Goal: Find specific page/section: Find specific page/section

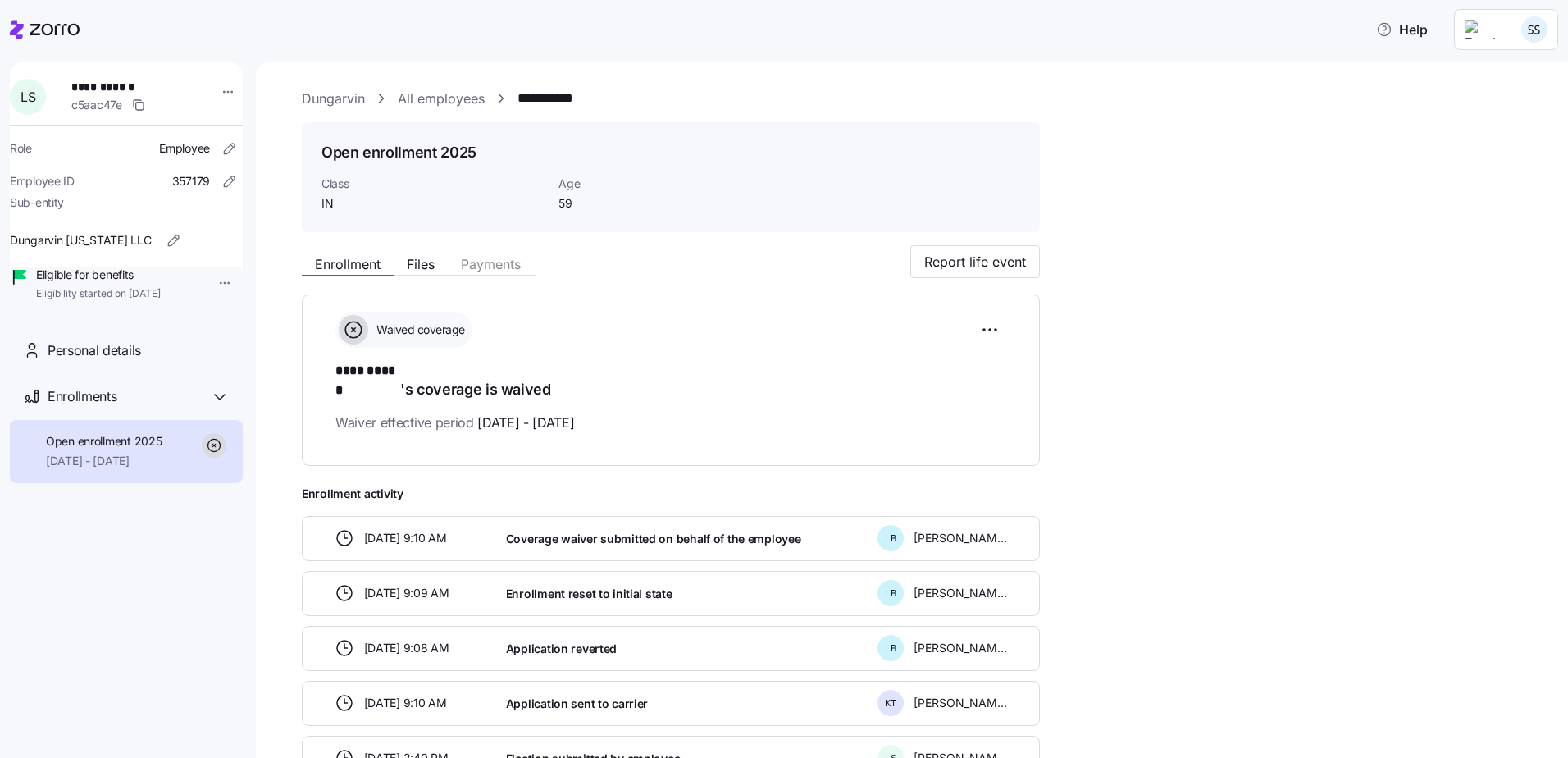
click at [37, 46] on div at bounding box center [45, 30] width 70 height 46
click at [32, 31] on icon at bounding box center [45, 30] width 70 height 20
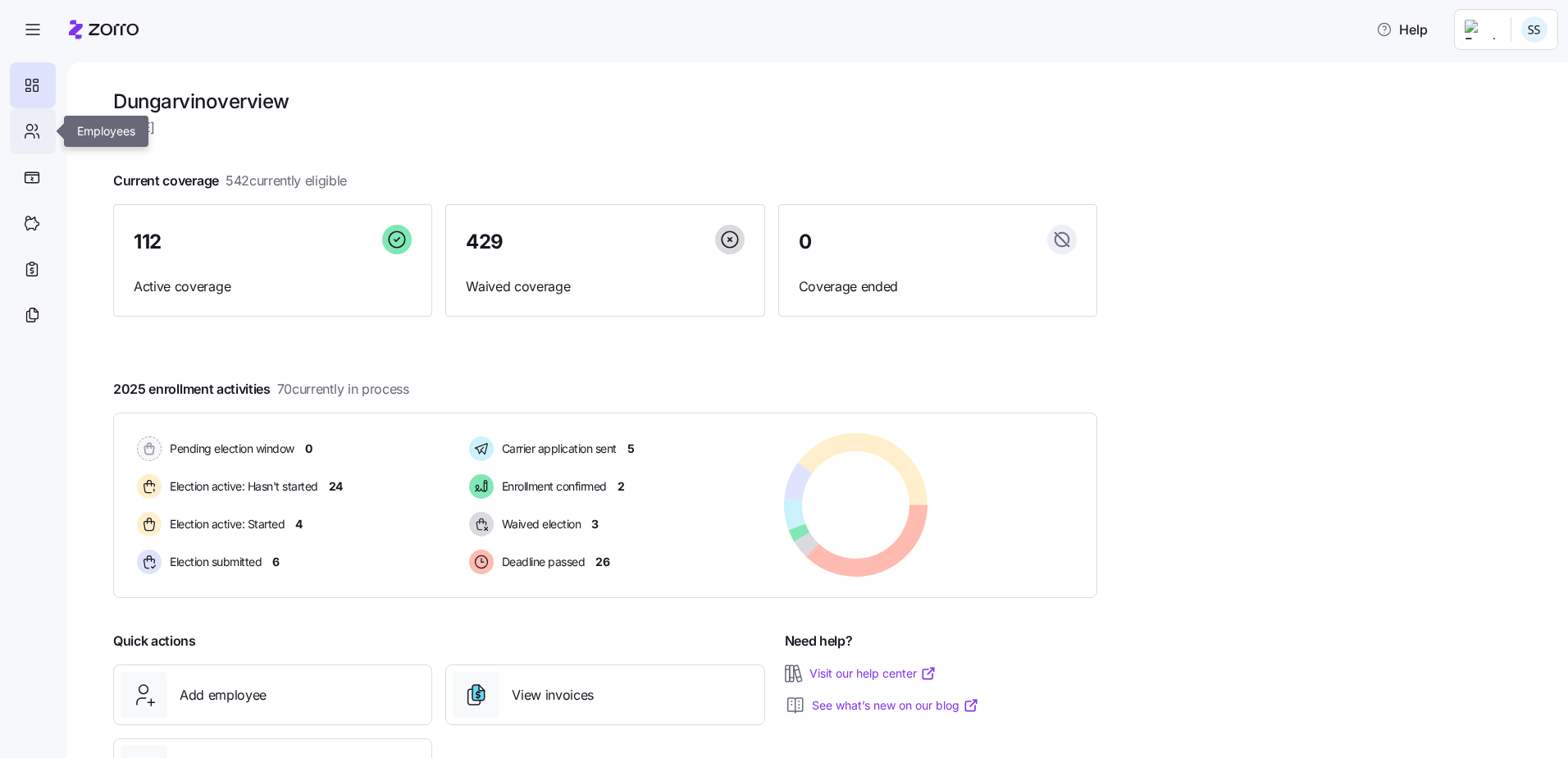
click at [27, 149] on div at bounding box center [32, 131] width 46 height 46
